Goal: Information Seeking & Learning: Learn about a topic

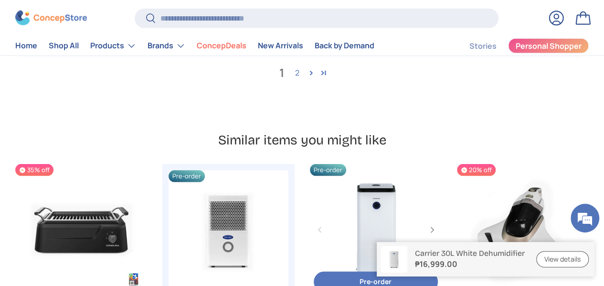
scroll to position [3057, 0]
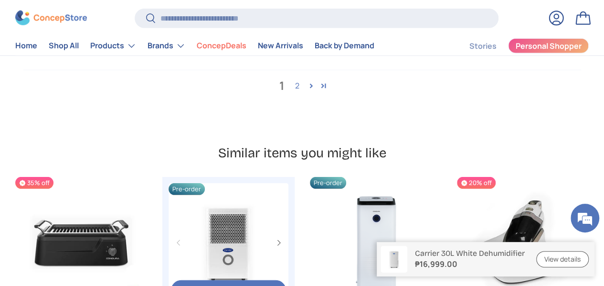
click at [194, 183] on link "Carrier 12L White Dehumidifier" at bounding box center [229, 243] width 120 height 120
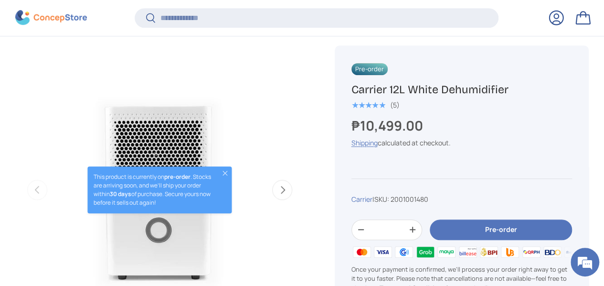
scroll to position [332, 0]
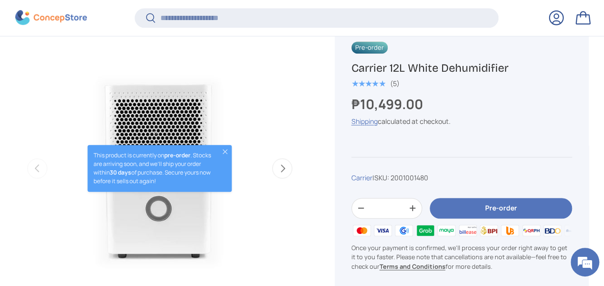
click at [226, 148] on button "Close" at bounding box center [225, 152] width 8 height 8
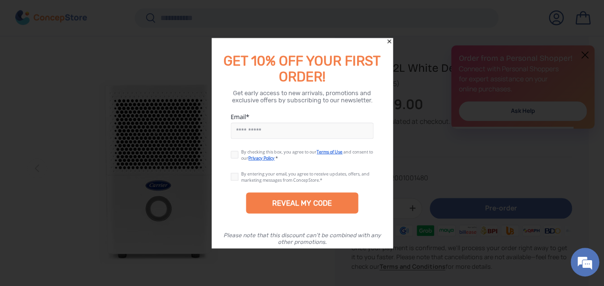
click at [389, 40] on icon "Close" at bounding box center [389, 41] width 7 height 7
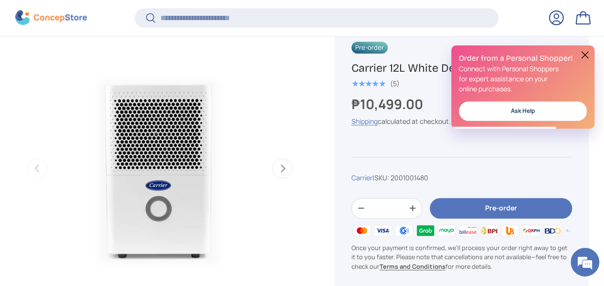
click at [587, 58] on button at bounding box center [585, 54] width 11 height 11
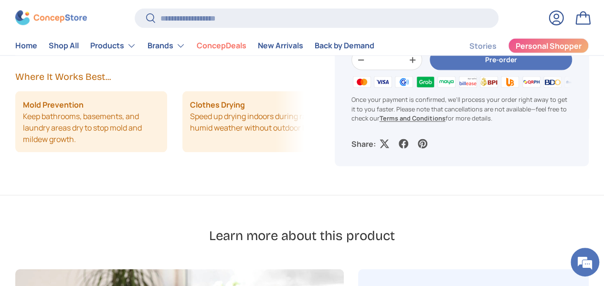
scroll to position [908, 0]
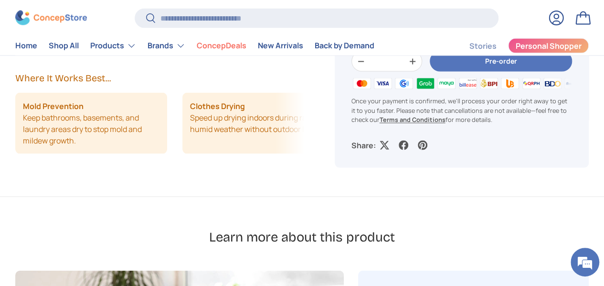
click at [269, 127] on li "Clothes Drying Speed up drying indoors during rainy or humid weather without ou…" at bounding box center [259, 123] width 152 height 61
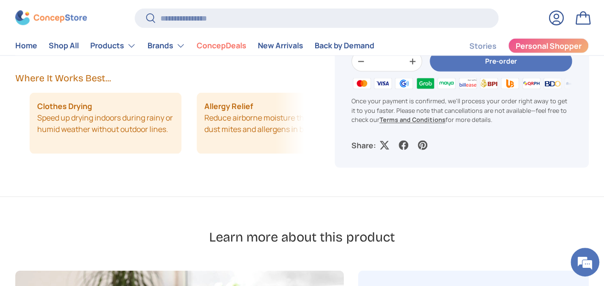
scroll to position [0, 154]
drag, startPoint x: 267, startPoint y: 128, endPoint x: 186, endPoint y: 131, distance: 80.8
click at [151, 131] on ul "Mold Prevention Keep bathrooms, basements, and laundry areas dry to stop mold a…" at bounding box center [5, 123] width 289 height 61
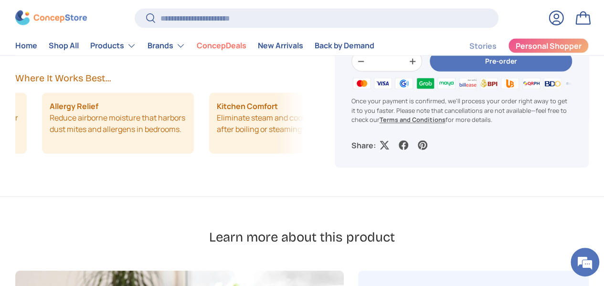
drag, startPoint x: 265, startPoint y: 129, endPoint x: 167, endPoint y: 131, distance: 97.5
click at [167, 131] on li "Allergy Relief Reduce airborne moisture that harbors dust mites and allergens i…" at bounding box center [118, 123] width 152 height 61
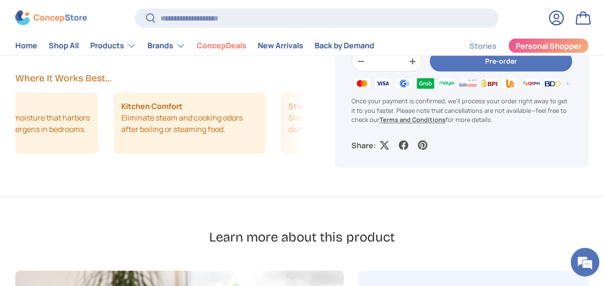
drag, startPoint x: 262, startPoint y: 122, endPoint x: 193, endPoint y: 125, distance: 69.3
click at [193, 125] on li "Kitchen Comfort Eliminate steam and cooking odors after boiling or steaming foo…" at bounding box center [190, 123] width 152 height 61
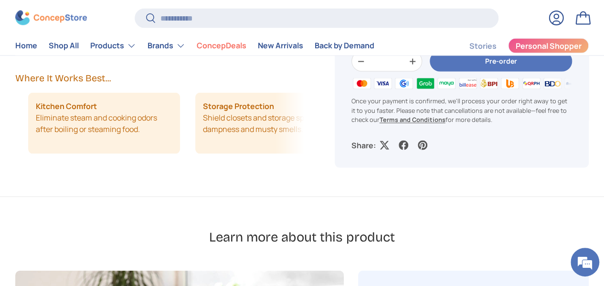
drag, startPoint x: 250, startPoint y: 114, endPoint x: 195, endPoint y: 114, distance: 55.4
click at [195, 114] on li "Storage Protection Shield closets and storage spaces from dampness and musty sm…" at bounding box center [271, 123] width 152 height 61
drag, startPoint x: 239, startPoint y: 112, endPoint x: 187, endPoint y: 119, distance: 52.5
click at [195, 119] on li "Storage Protection Shield closets and storage spaces from dampness and musty sm…" at bounding box center [271, 123] width 152 height 61
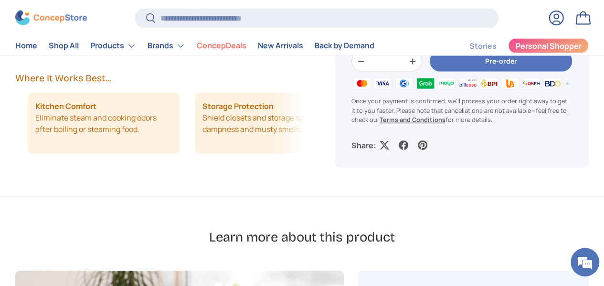
drag, startPoint x: 241, startPoint y: 119, endPoint x: 186, endPoint y: 120, distance: 55.0
click at [195, 120] on li "Storage Protection Shield closets and storage spaces from dampness and musty sm…" at bounding box center [271, 123] width 152 height 61
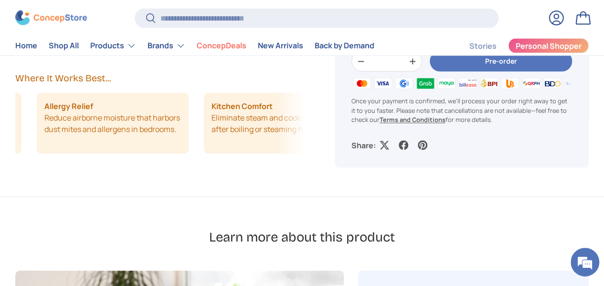
scroll to position [0, 308]
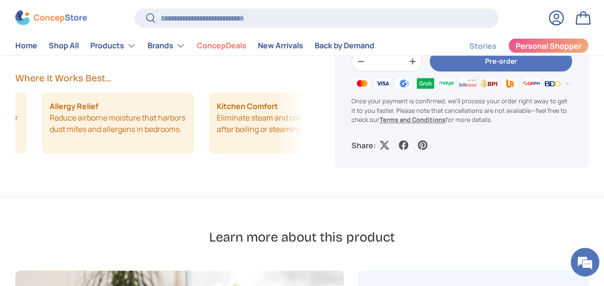
drag, startPoint x: 190, startPoint y: 128, endPoint x: 297, endPoint y: 127, distance: 106.6
click at [297, 127] on div "Description Specifications Inclusions & Warranty Keep excess moisture out of yo…" at bounding box center [167, 0] width 304 height 391
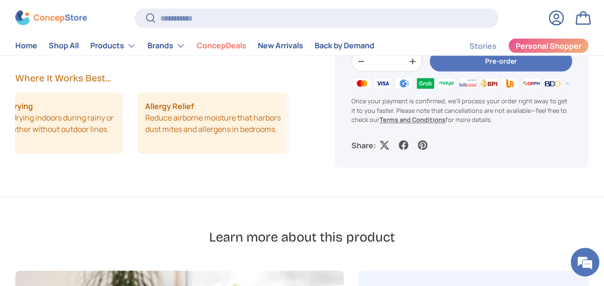
drag, startPoint x: 159, startPoint y: 119, endPoint x: 218, endPoint y: 119, distance: 59.2
click at [217, 119] on li "Allergy Relief Reduce airborne moisture that harbors dust mites and allergens i…" at bounding box center [214, 123] width 152 height 61
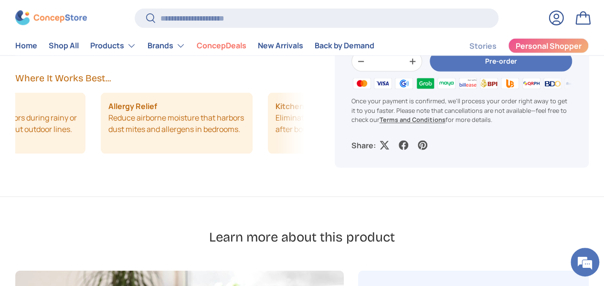
drag, startPoint x: 238, startPoint y: 119, endPoint x: 186, endPoint y: 119, distance: 51.6
click at [186, 119] on li "Allergy Relief Reduce airborne moisture that harbors dust mites and allergens i…" at bounding box center [177, 123] width 152 height 61
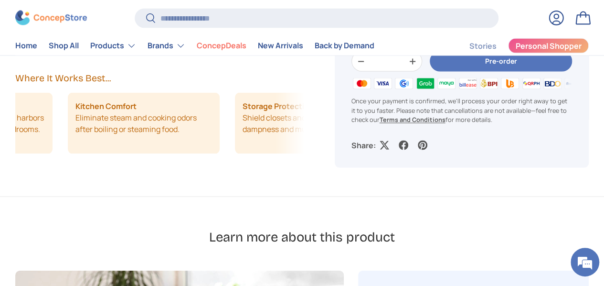
scroll to position [0, 462]
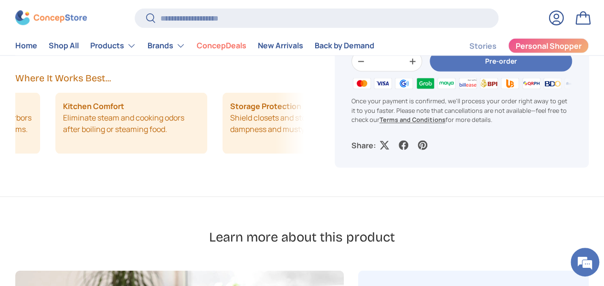
drag, startPoint x: 224, startPoint y: 118, endPoint x: 165, endPoint y: 118, distance: 58.3
click at [165, 118] on li "Kitchen Comfort Eliminate steam and cooking odors after boiling or steaming foo…" at bounding box center [131, 123] width 152 height 61
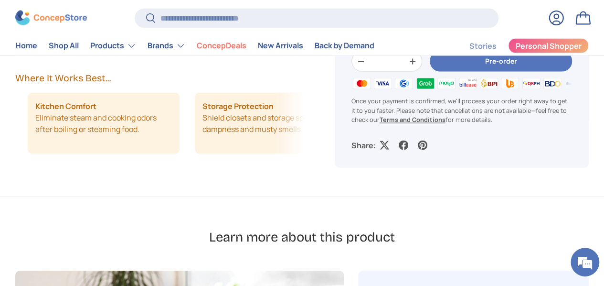
drag, startPoint x: 225, startPoint y: 118, endPoint x: 153, endPoint y: 118, distance: 71.7
click at [153, 118] on div "Mold Prevention Keep bathrooms, basements, and laundry areas dry to stop mold a…" at bounding box center [159, 123] width 289 height 61
drag, startPoint x: 226, startPoint y: 120, endPoint x: 178, endPoint y: 120, distance: 47.8
click at [195, 120] on li "Storage Protection Shield closets and storage spaces from dampness and musty sm…" at bounding box center [271, 123] width 152 height 61
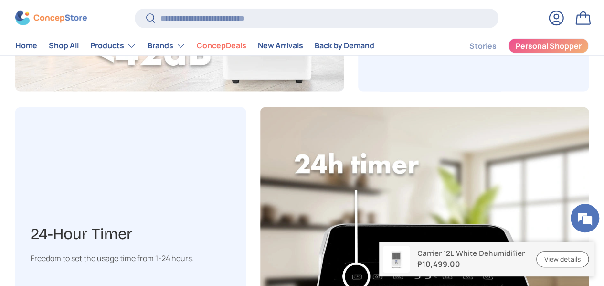
scroll to position [1290, 0]
